Goal: Find contact information: Find contact information

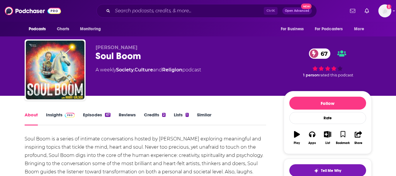
click at [50, 116] on link "Insights" at bounding box center [60, 118] width 29 height 13
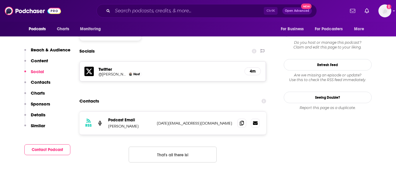
scroll to position [505, 0]
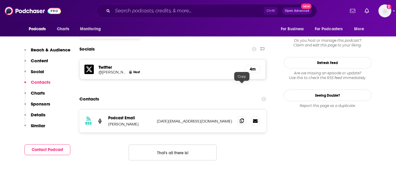
click at [240, 118] on icon at bounding box center [242, 120] width 4 height 5
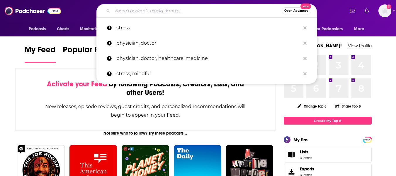
click at [152, 9] on input "Search podcasts, credits, & more..." at bounding box center [197, 10] width 169 height 9
paste input "[PERSON_NAME] Podcast"
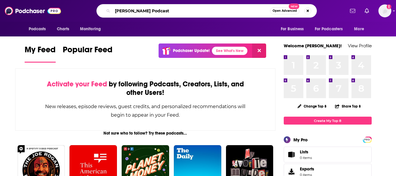
type input "[PERSON_NAME] Podcast"
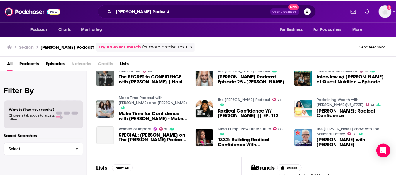
scroll to position [103, 0]
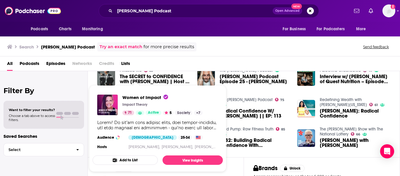
click at [133, 130] on div "Show Podcast Details" at bounding box center [157, 125] width 121 height 11
click at [112, 114] on img "Women of Impact" at bounding box center [107, 104] width 21 height 21
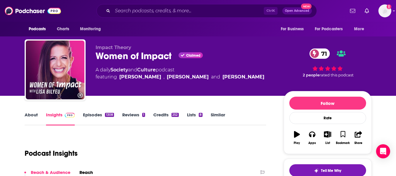
click at [101, 60] on div "Women of Impact Claimed 71" at bounding box center [185, 55] width 179 height 11
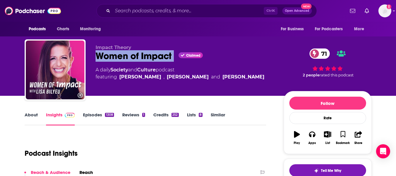
click at [101, 60] on div "Women of Impact Claimed 71" at bounding box center [185, 55] width 179 height 11
copy div "Women of Impact"
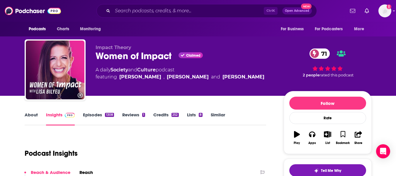
click at [96, 43] on div "Impact Theory Women of Impact Claimed 71 A daily Society and Culture podcast fe…" at bounding box center [198, 70] width 347 height 63
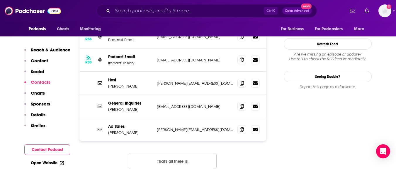
scroll to position [621, 0]
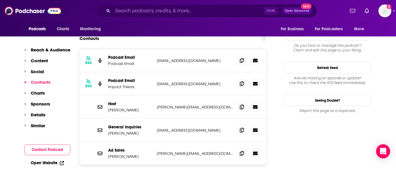
click at [132, 130] on p "[PERSON_NAME]" at bounding box center [130, 132] width 44 height 5
copy p "[PERSON_NAME]"
click at [142, 130] on p "[PERSON_NAME]" at bounding box center [130, 132] width 44 height 5
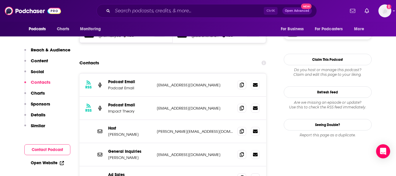
scroll to position [596, 0]
click at [242, 152] on icon at bounding box center [242, 154] width 4 height 5
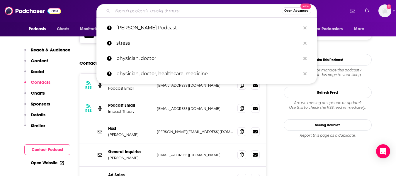
click at [154, 12] on input "Search podcasts, credits, & more..." at bounding box center [197, 10] width 169 height 9
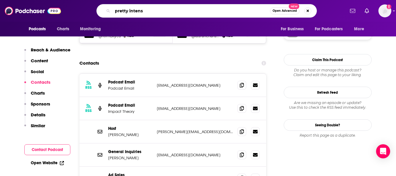
type input "pretty intense"
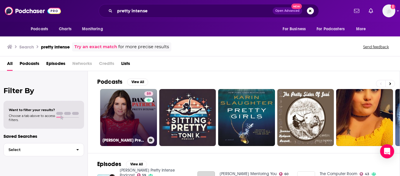
click at [122, 102] on link "59 [PERSON_NAME] Pretty Intense Podcast" at bounding box center [128, 117] width 57 height 57
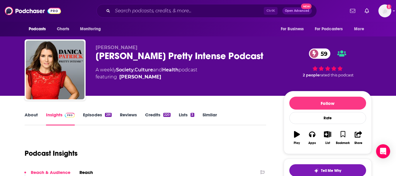
drag, startPoint x: 162, startPoint y: 55, endPoint x: 258, endPoint y: 57, distance: 96.1
click at [258, 57] on div "[PERSON_NAME] Pretty Intense Podcast 59" at bounding box center [185, 55] width 179 height 11
copy h2 "Pretty Intense Podcast"
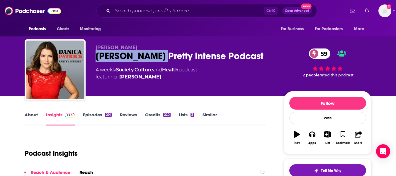
drag, startPoint x: 96, startPoint y: 55, endPoint x: 158, endPoint y: 60, distance: 62.6
click at [158, 60] on div "[PERSON_NAME] Pretty Intense Podcast 59" at bounding box center [185, 55] width 179 height 11
copy h2 "[PERSON_NAME]"
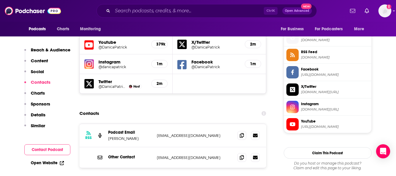
scroll to position [526, 0]
click at [111, 135] on p "[PERSON_NAME]" at bounding box center [130, 137] width 44 height 5
copy p "[PERSON_NAME]"
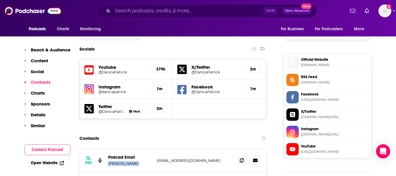
scroll to position [501, 0]
click at [241, 156] on span at bounding box center [241, 160] width 9 height 9
drag, startPoint x: 108, startPoint y: 127, endPoint x: 137, endPoint y: 128, distance: 28.4
click at [137, 161] on p "[PERSON_NAME]" at bounding box center [130, 163] width 44 height 5
copy p "[PERSON_NAME]"
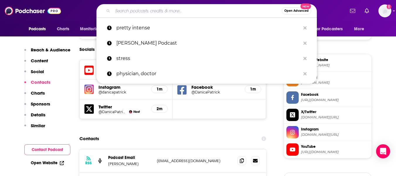
click at [155, 7] on input "Search podcasts, credits, & more..." at bounding box center [197, 10] width 169 height 9
paste input "IN-Q"
type input "IN-Q"
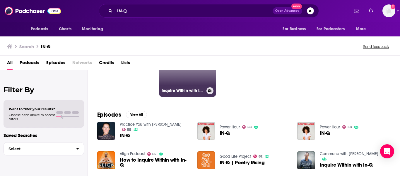
scroll to position [84, 0]
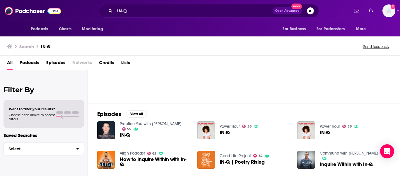
click at [127, 136] on span "IN-Q" at bounding box center [125, 134] width 10 height 5
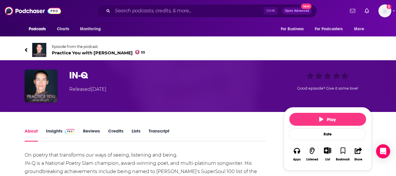
click at [81, 78] on h1 "IN-Q" at bounding box center [171, 74] width 205 height 11
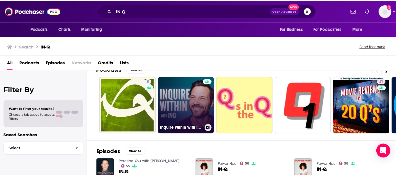
scroll to position [45, 0]
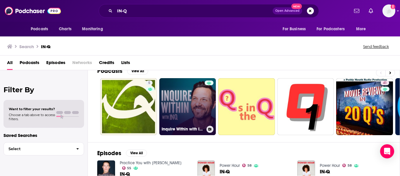
click at [190, 96] on link "Inquire Within with IN-Q" at bounding box center [187, 106] width 57 height 57
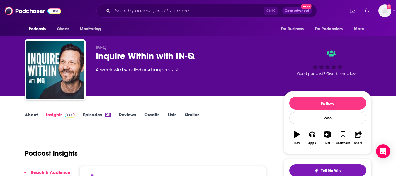
click at [33, 113] on link "About" at bounding box center [31, 118] width 13 height 13
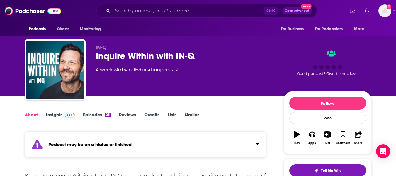
drag, startPoint x: 176, startPoint y: 58, endPoint x: 212, endPoint y: 58, distance: 36.0
click at [212, 58] on div "Inquire Within with IN-Q" at bounding box center [185, 55] width 179 height 11
copy h1 "IN-Q"
click at [99, 114] on link "Episodes 28" at bounding box center [97, 118] width 28 height 13
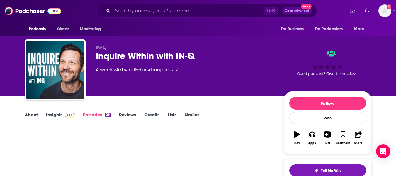
click at [0, 95] on div "IN-Q Inquire Within with IN-Q A weekly Arts and Education podcast Good podcast?…" at bounding box center [198, 48] width 396 height 96
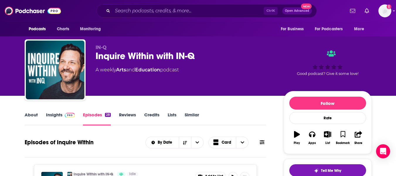
click at [50, 111] on div "About Insights Episodes 28 Reviews Credits Lists Similar" at bounding box center [146, 118] width 242 height 14
click at [51, 116] on link "Insights" at bounding box center [60, 118] width 29 height 13
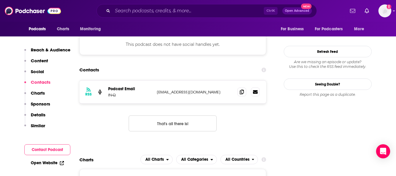
scroll to position [540, 0]
click at [242, 89] on icon at bounding box center [242, 91] width 4 height 5
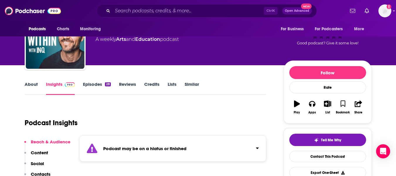
scroll to position [0, 0]
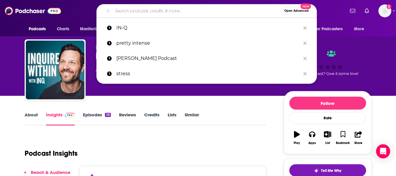
click at [122, 8] on input "Search podcasts, credits, & more..." at bounding box center [197, 10] width 169 height 9
paste input "[PERSON_NAME]"
type input "[PERSON_NAME]"
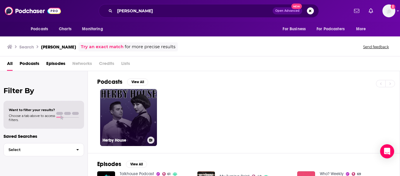
click at [130, 106] on link "Herby House" at bounding box center [128, 117] width 57 height 57
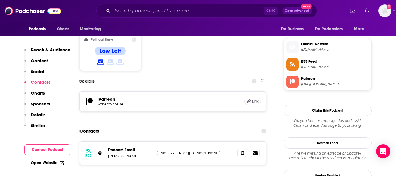
scroll to position [529, 0]
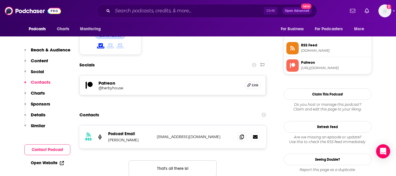
click at [38, 160] on link "Open Website" at bounding box center [47, 162] width 33 height 5
click at [114, 137] on p "[PERSON_NAME]" at bounding box center [130, 139] width 44 height 5
copy p "[PERSON_NAME]"
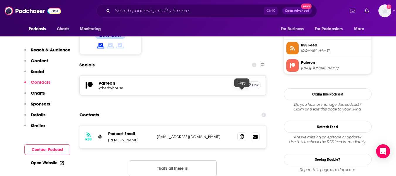
click at [240, 134] on icon at bounding box center [242, 136] width 4 height 5
click at [242, 132] on span at bounding box center [241, 136] width 9 height 9
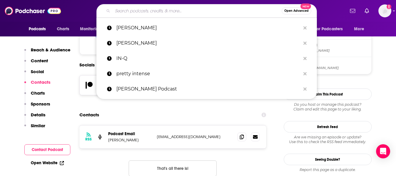
click at [147, 14] on input "Search podcasts, credits, & more..." at bounding box center [197, 10] width 169 height 9
paste input "Podcast [PERSON_NAME]"
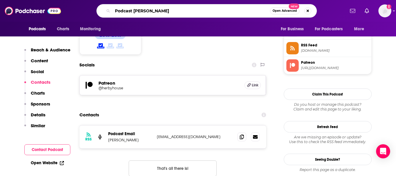
click at [136, 10] on input "Podcast [PERSON_NAME]" at bounding box center [191, 10] width 157 height 9
type input "[PERSON_NAME]"
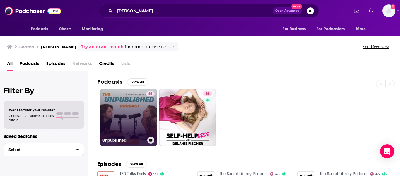
click at [119, 113] on link "51 Unpublished" at bounding box center [128, 117] width 57 height 57
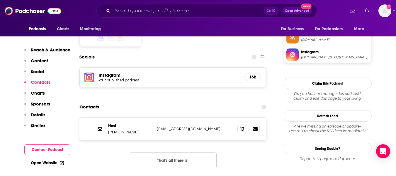
scroll to position [486, 0]
click at [245, 124] on span at bounding box center [241, 128] width 9 height 9
click at [131, 9] on input "Search podcasts, credits, & more..." at bounding box center [188, 10] width 151 height 9
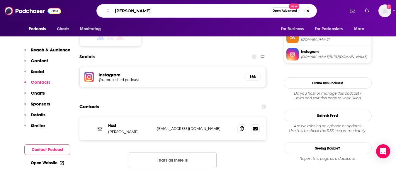
type input "[PERSON_NAME]"
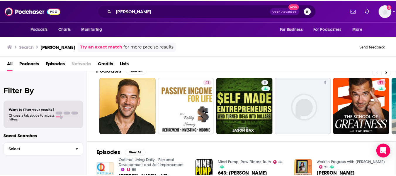
scroll to position [11, 0]
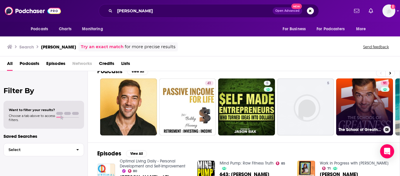
click at [354, 102] on link "91 The School of Greatness" at bounding box center [364, 106] width 57 height 57
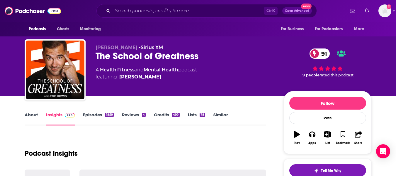
click at [135, 57] on div "The School of Greatness 91" at bounding box center [185, 55] width 179 height 11
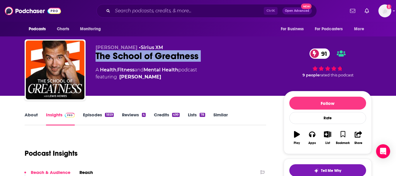
click at [135, 57] on div "The School of Greatness 91" at bounding box center [185, 55] width 179 height 11
copy div "The School of Greatness 91"
click at [178, 56] on div "The School of Greatness 91" at bounding box center [185, 55] width 179 height 11
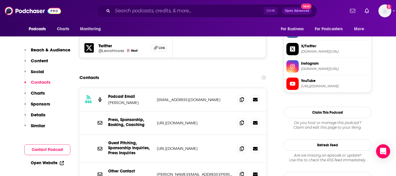
scroll to position [566, 0]
click at [241, 95] on span at bounding box center [241, 99] width 9 height 9
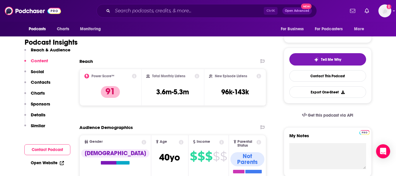
scroll to position [0, 0]
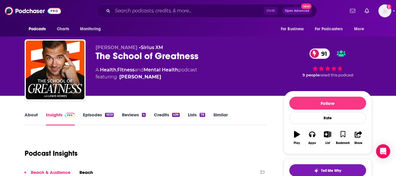
click at [114, 56] on div "The School of Greatness 91" at bounding box center [185, 55] width 179 height 11
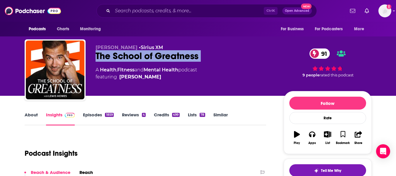
click at [114, 56] on div "The School of Greatness 91" at bounding box center [185, 55] width 179 height 11
copy div "The School of Greatness 91"
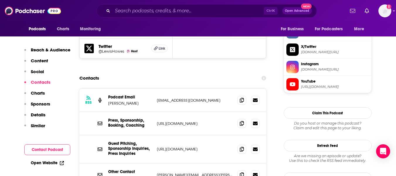
scroll to position [565, 0]
click at [170, 147] on p "[URL][DOMAIN_NAME]" at bounding box center [195, 149] width 76 height 5
click at [130, 5] on div "Ctrl K Open Advanced New" at bounding box center [206, 10] width 220 height 13
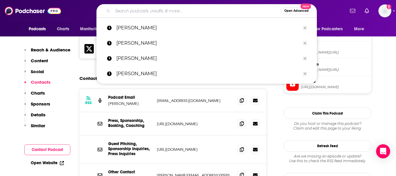
click at [131, 10] on input "Search podcasts, credits, & more..." at bounding box center [197, 10] width 169 height 9
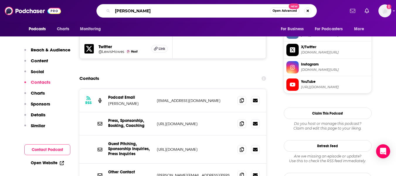
type input "[PERSON_NAME]"
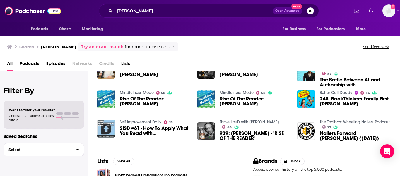
scroll to position [110, 0]
